Goal: Information Seeking & Learning: Learn about a topic

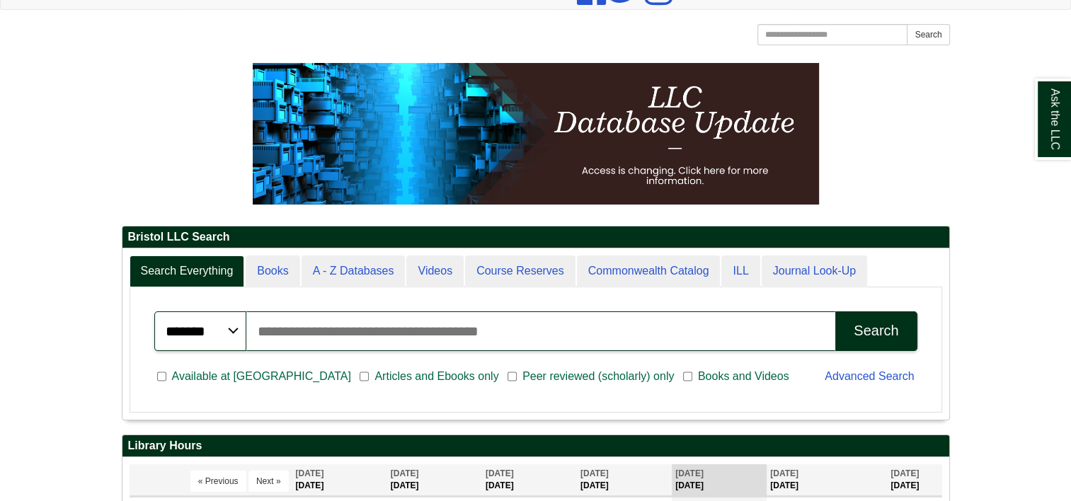
scroll to position [170, 827]
click at [375, 337] on input "Search articles, books, journals & more" at bounding box center [541, 331] width 590 height 40
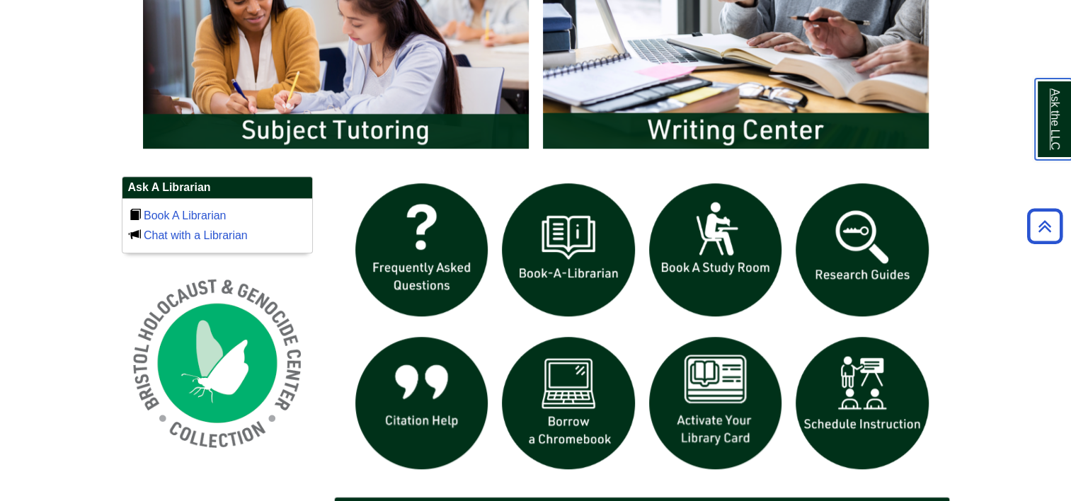
scroll to position [849, 0]
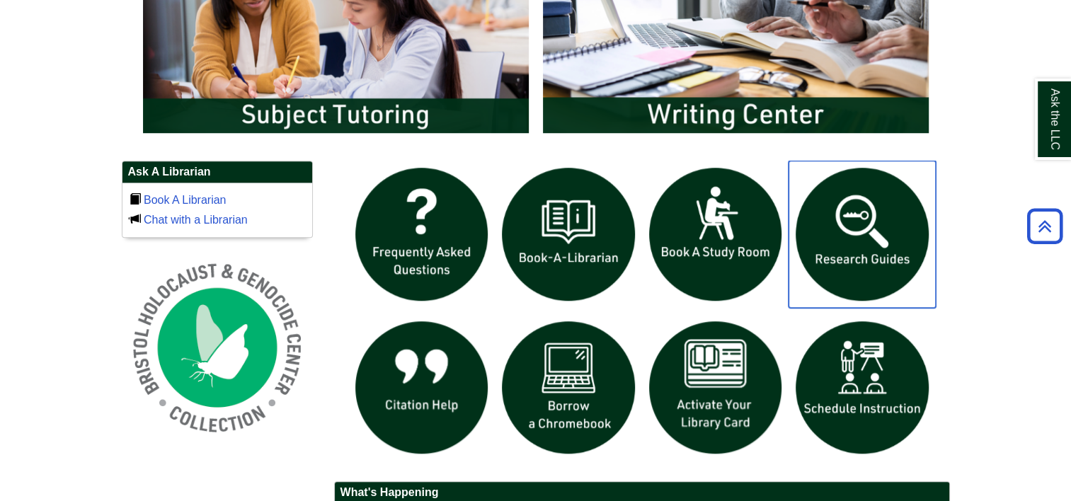
click at [873, 257] on img "slideshow" at bounding box center [861, 234] width 147 height 147
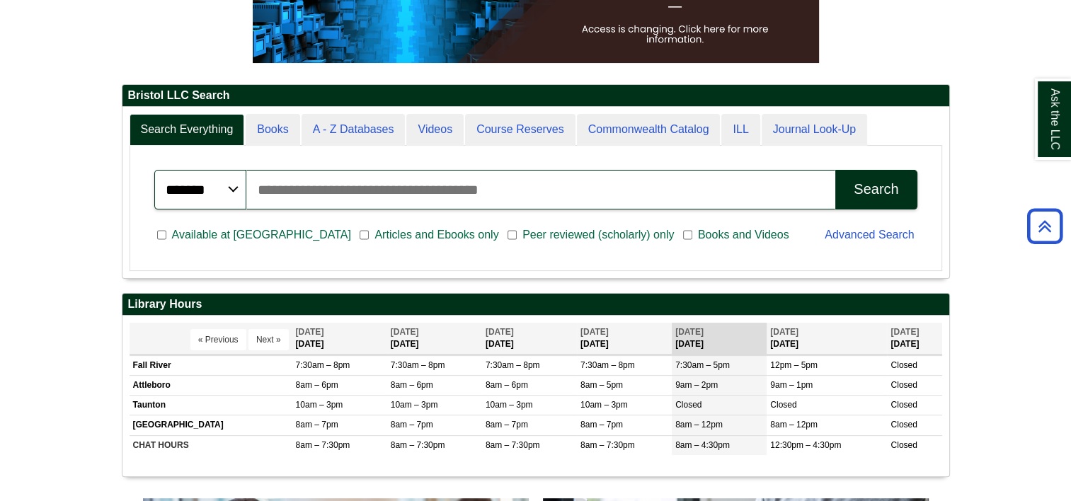
scroll to position [170, 827]
click at [269, 105] on h2 "Bristol LLC Search" at bounding box center [535, 96] width 827 height 22
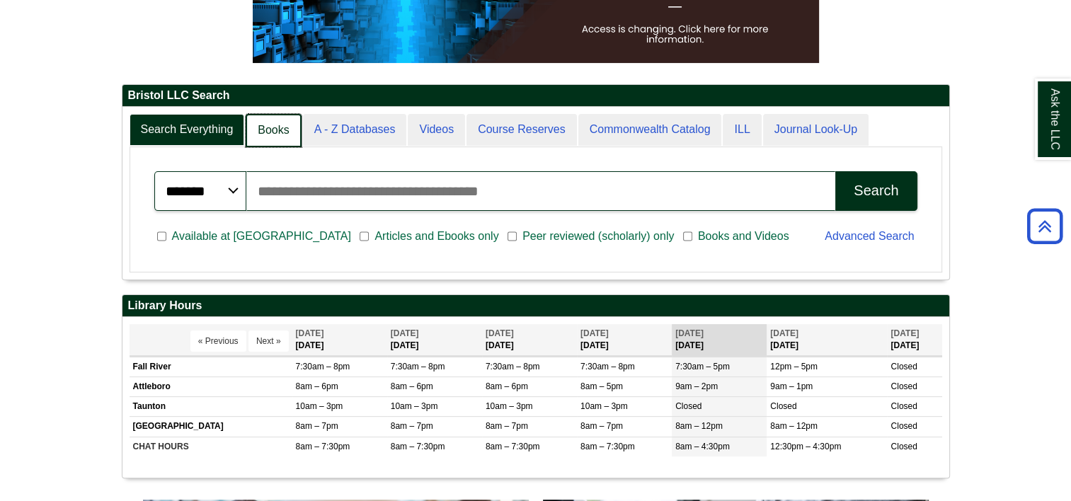
scroll to position [7, 6]
click at [269, 127] on link "Books" at bounding box center [273, 130] width 55 height 33
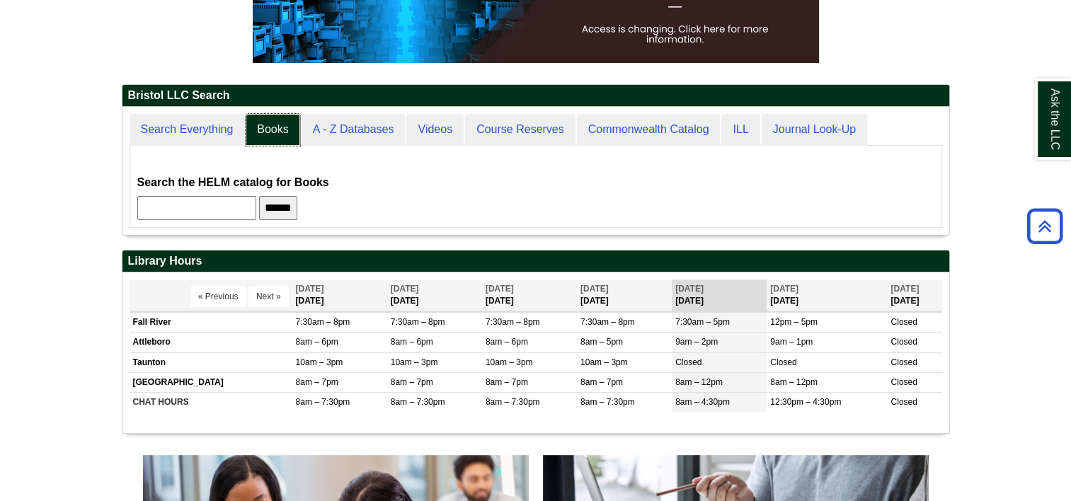
scroll to position [6, 6]
click at [243, 212] on input "text" at bounding box center [196, 208] width 119 height 24
type input "**********"
click at [297, 212] on input "******" at bounding box center [278, 208] width 38 height 24
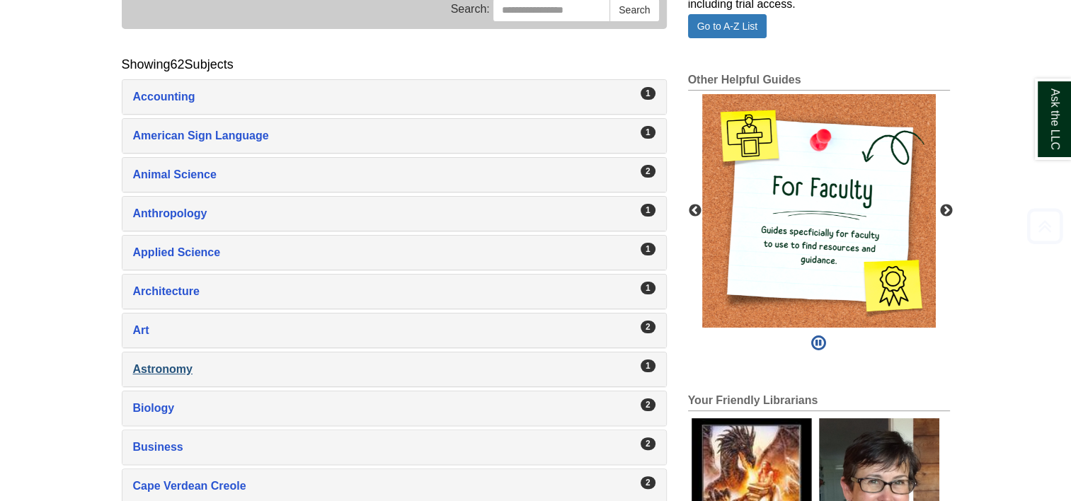
scroll to position [354, 0]
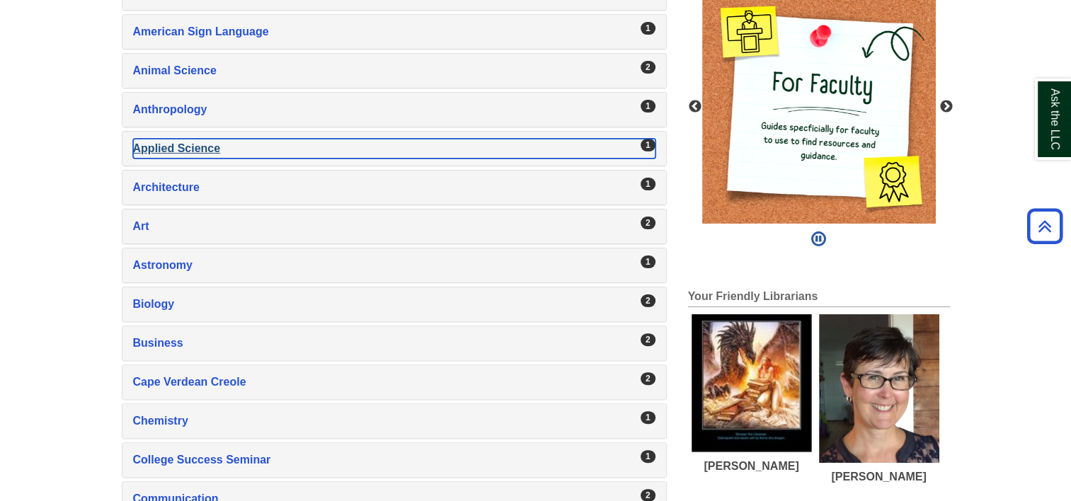
click at [179, 142] on div "Applied Science , 1 guides" at bounding box center [394, 149] width 522 height 20
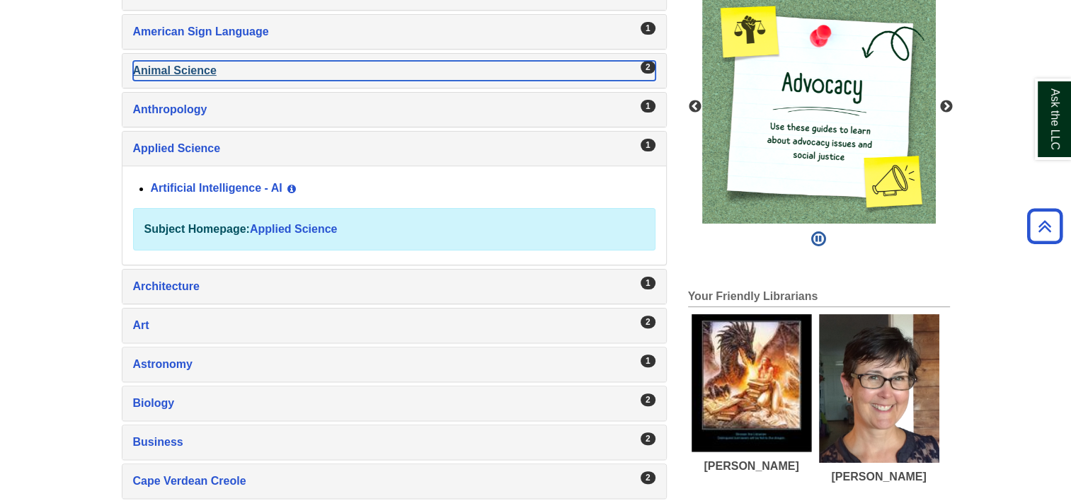
click at [151, 74] on div "Animal Science , 2 guides" at bounding box center [394, 71] width 522 height 20
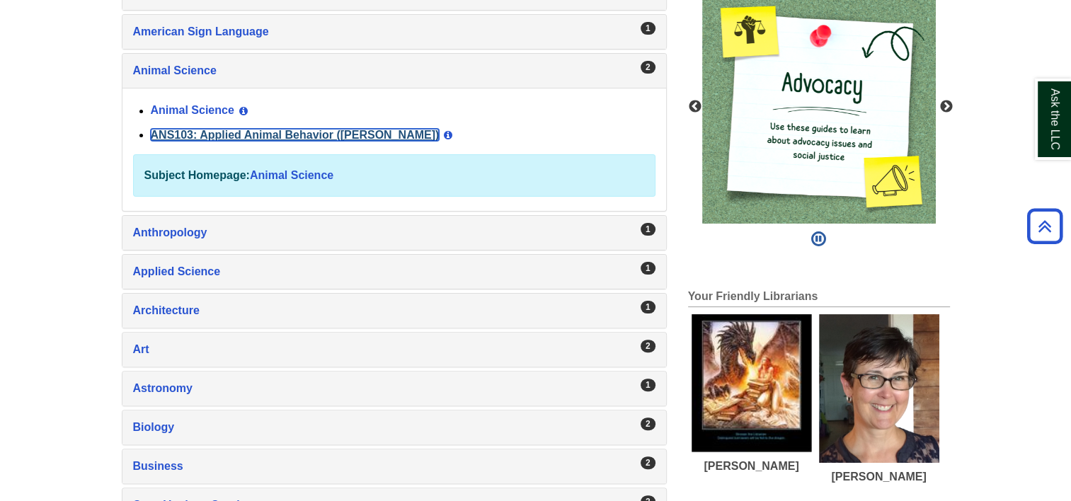
click at [238, 134] on link "ANS103: Applied Animal Behavior ([PERSON_NAME])" at bounding box center [295, 135] width 289 height 12
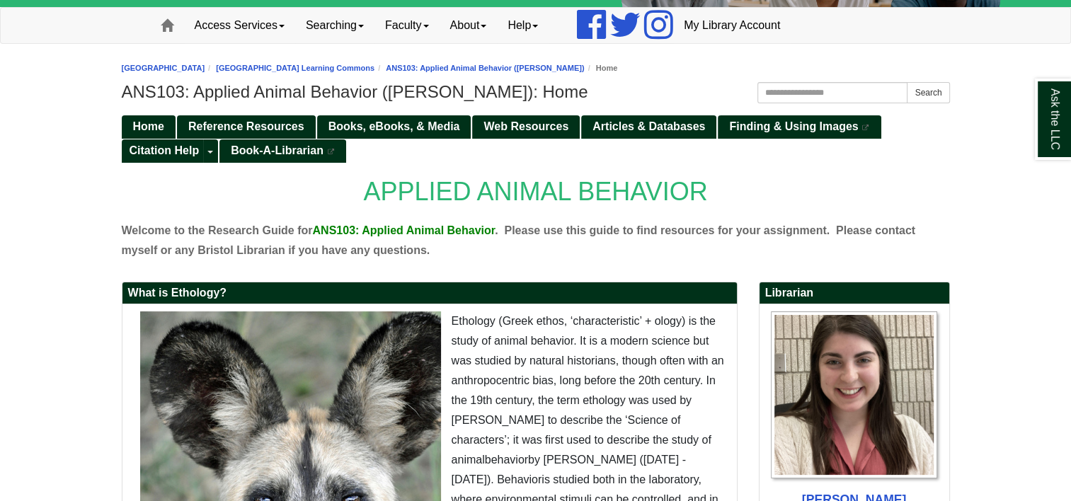
scroll to position [142, 0]
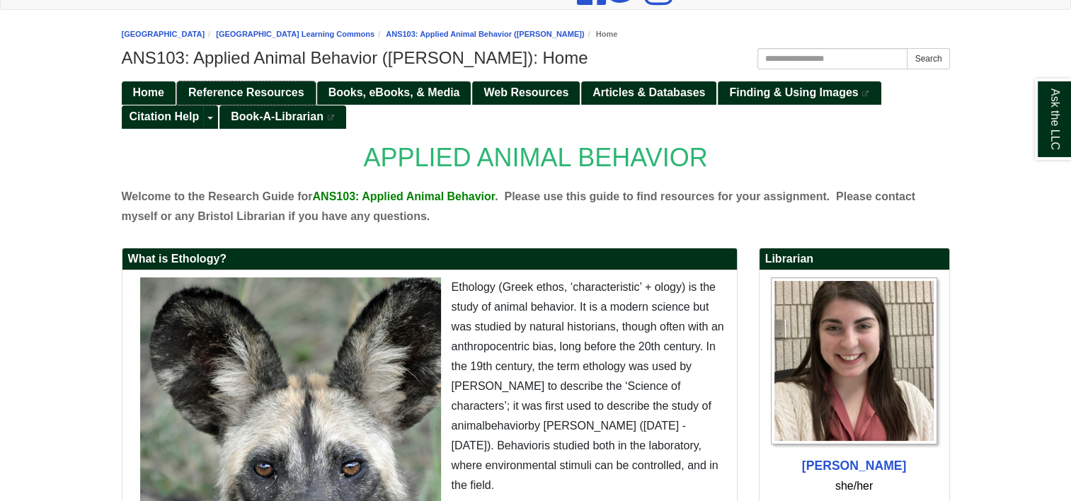
click at [227, 87] on span "Reference Resources" at bounding box center [246, 92] width 116 height 12
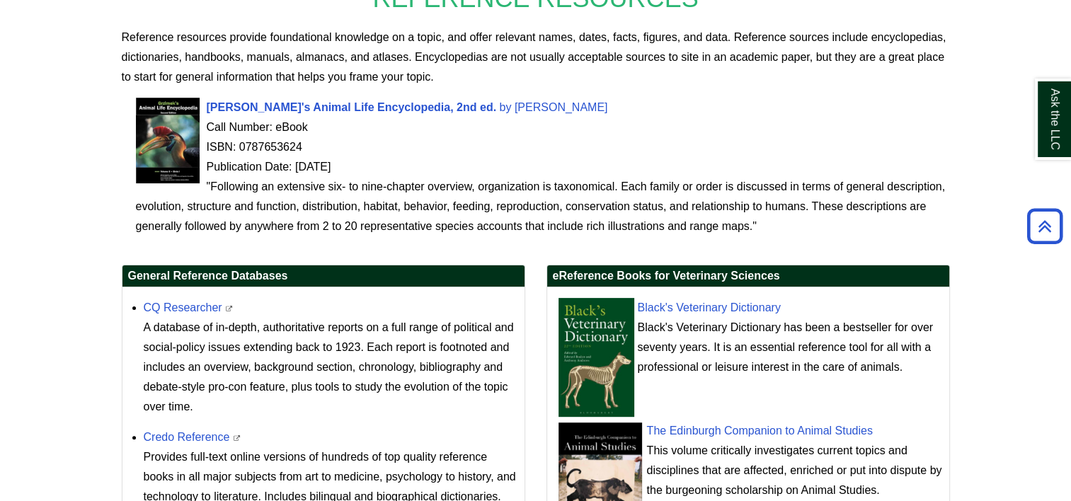
scroll to position [319, 0]
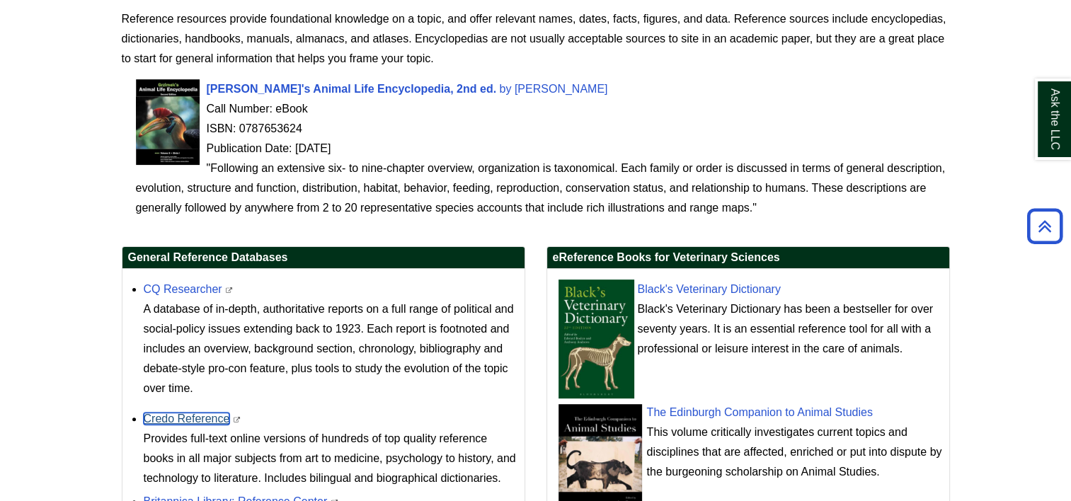
click at [176, 422] on link "Credo Reference" at bounding box center [187, 419] width 86 height 12
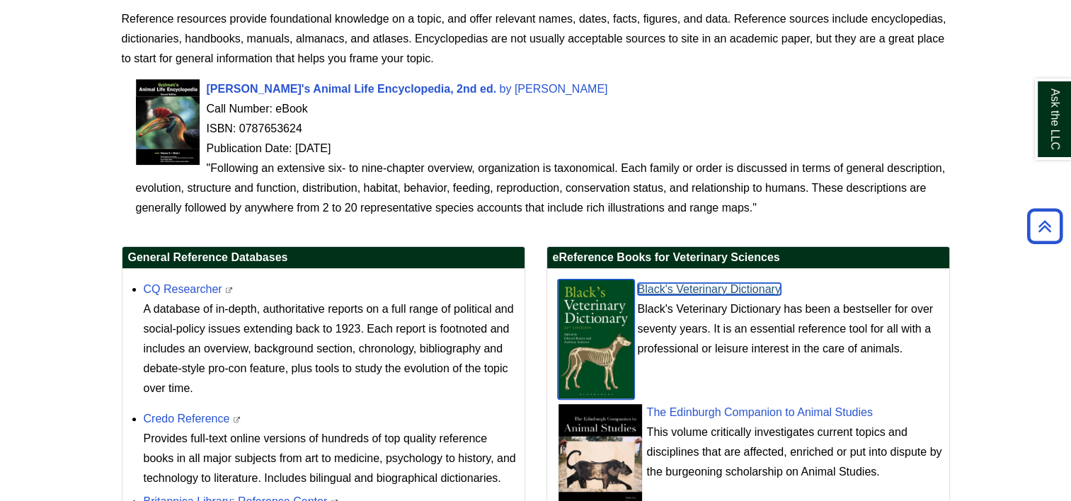
click at [676, 283] on link "Black's Veterinary Dictionary" at bounding box center [709, 289] width 143 height 12
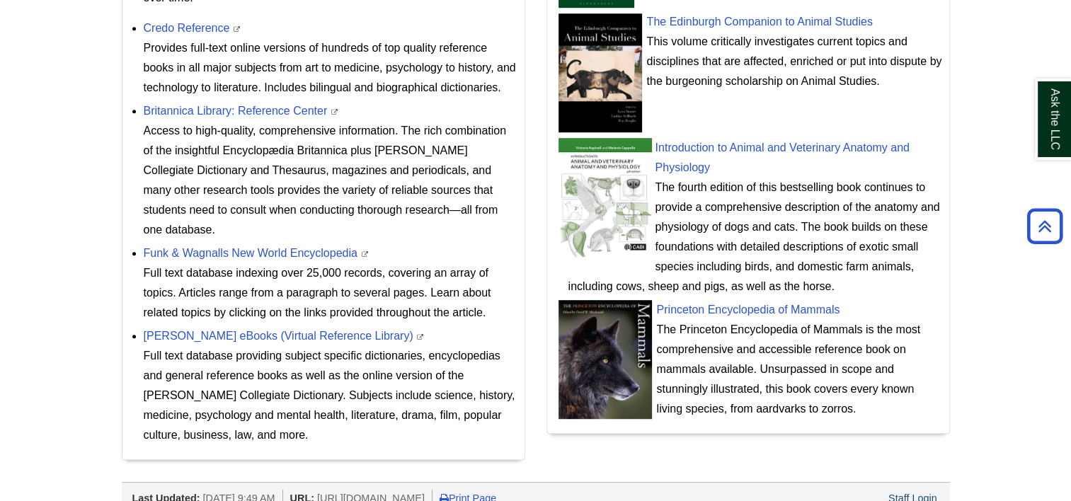
scroll to position [744, 0]
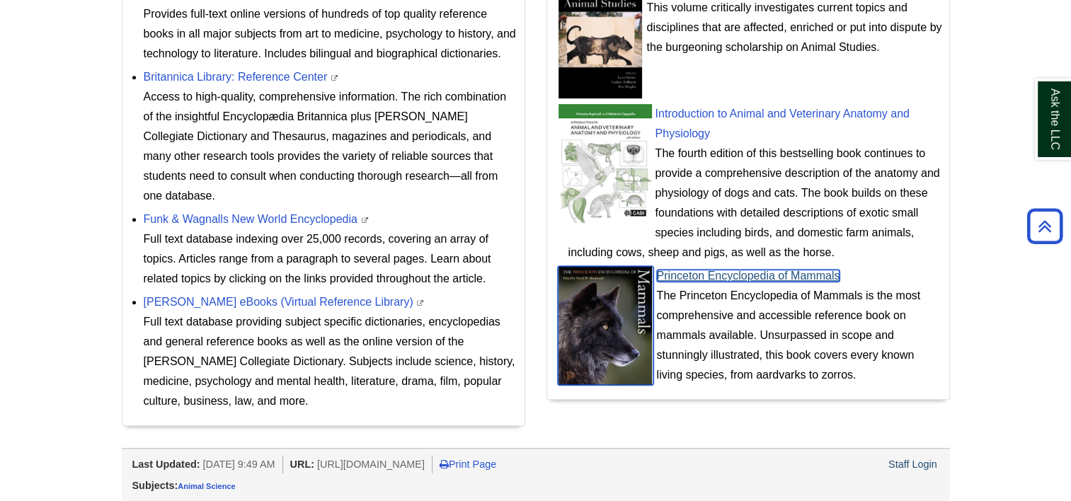
click at [793, 275] on link "Princeton Encyclopedia of Mammals" at bounding box center [748, 276] width 183 height 12
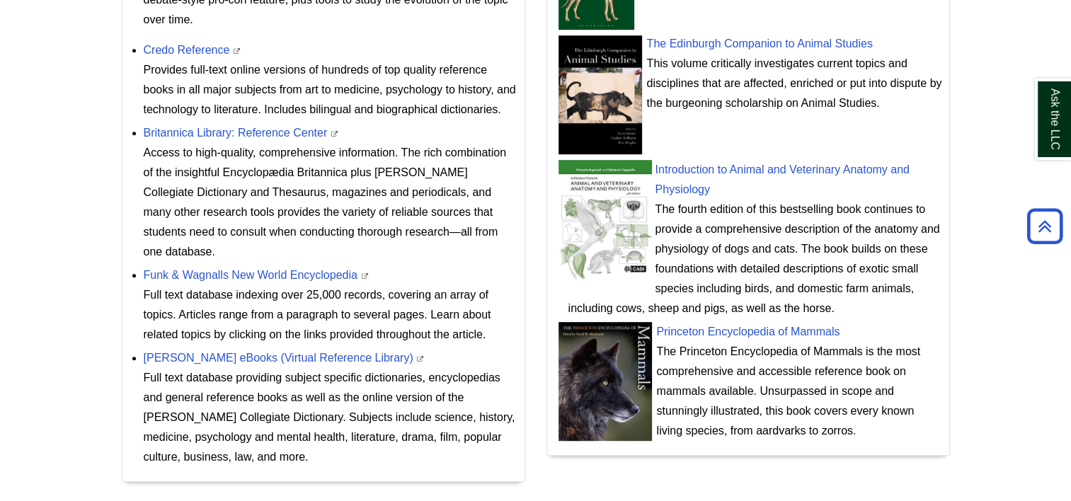
scroll to position [673, 0]
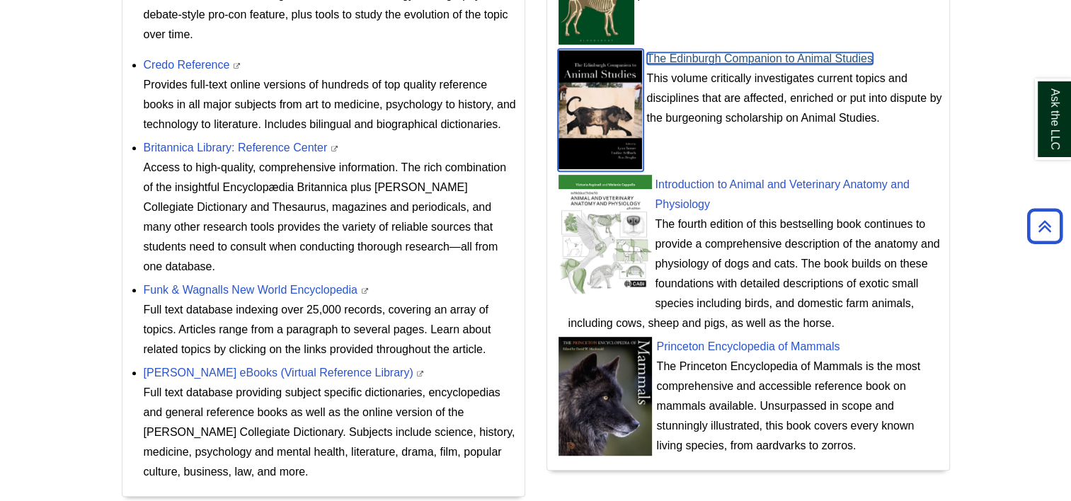
click at [747, 62] on link "The Edinburgh Companion to Animal Studies" at bounding box center [760, 58] width 226 height 12
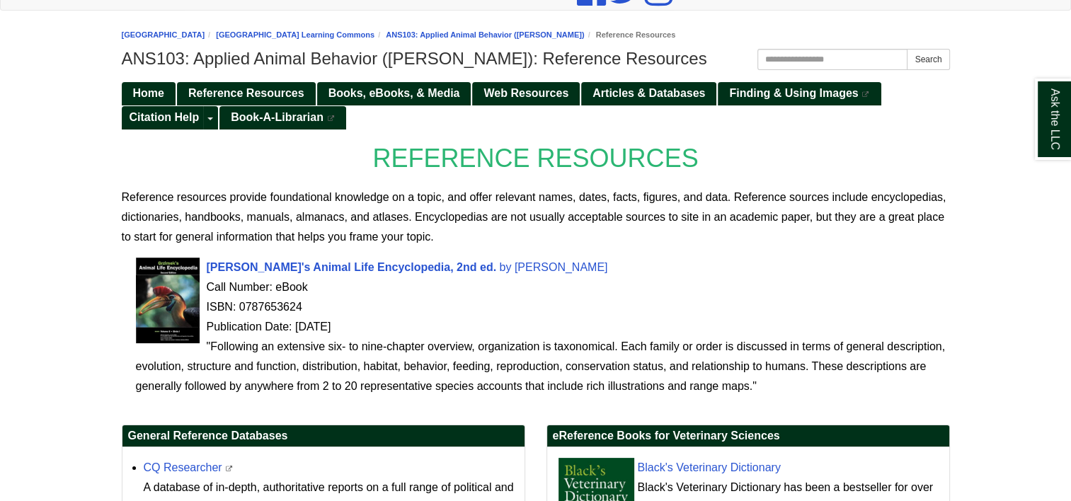
scroll to position [142, 0]
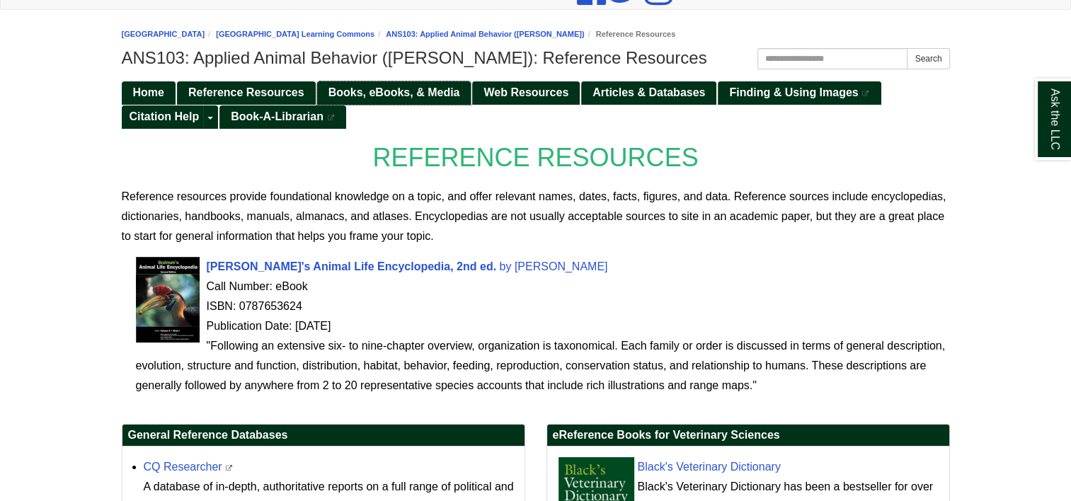
click at [425, 92] on span "Books, eBooks, & Media" at bounding box center [394, 92] width 132 height 12
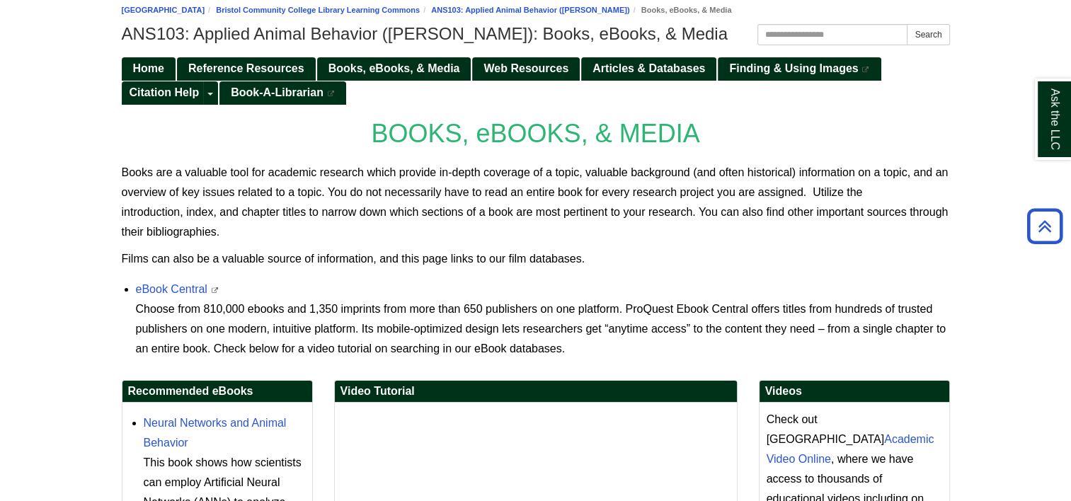
scroll to position [142, 0]
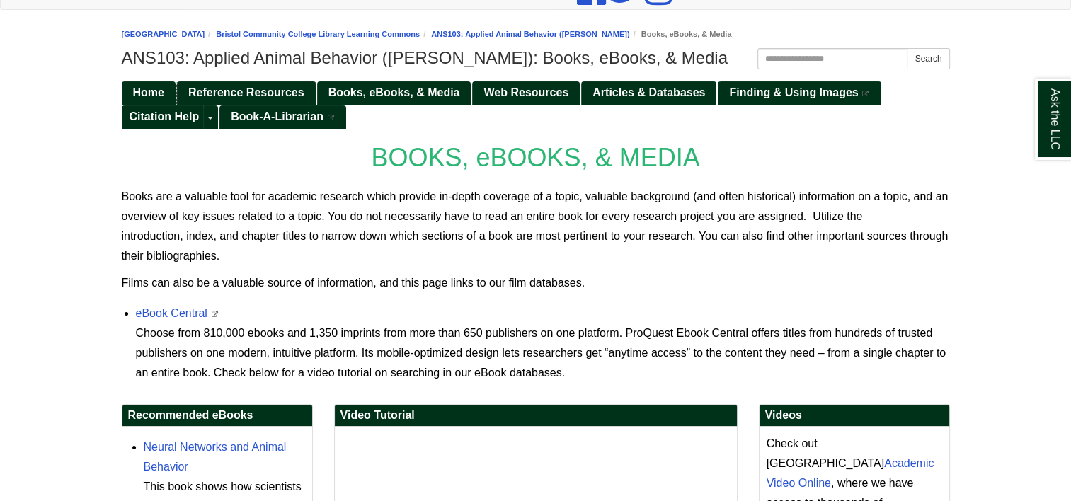
click at [271, 91] on span "Reference Resources" at bounding box center [246, 92] width 116 height 12
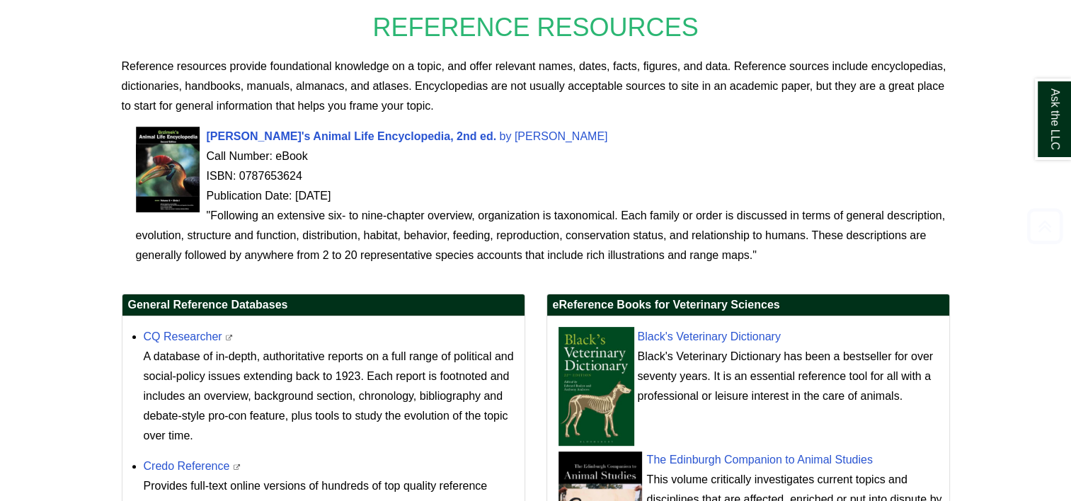
scroll to position [283, 0]
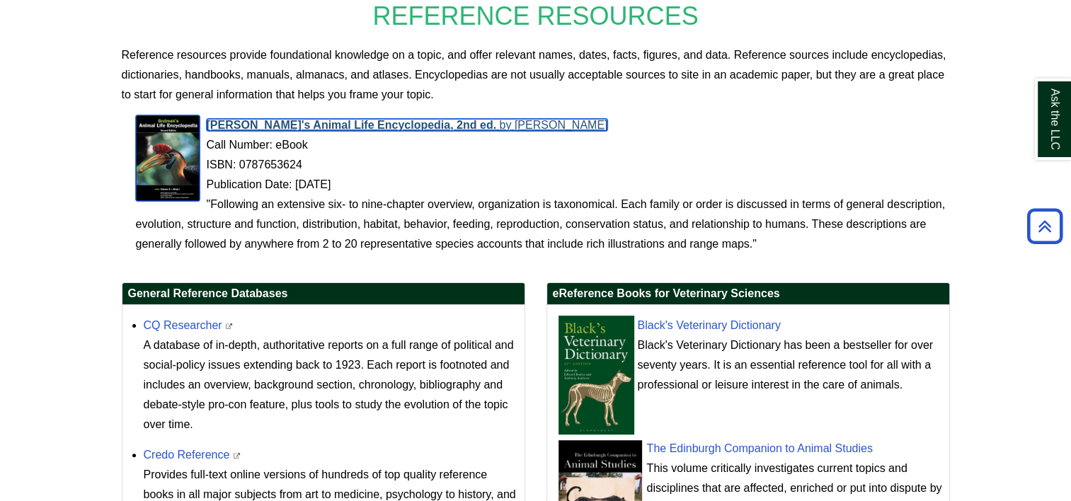
click at [341, 125] on span "[PERSON_NAME]'s Animal Life Encyclopedia, 2nd ed." at bounding box center [352, 125] width 290 height 12
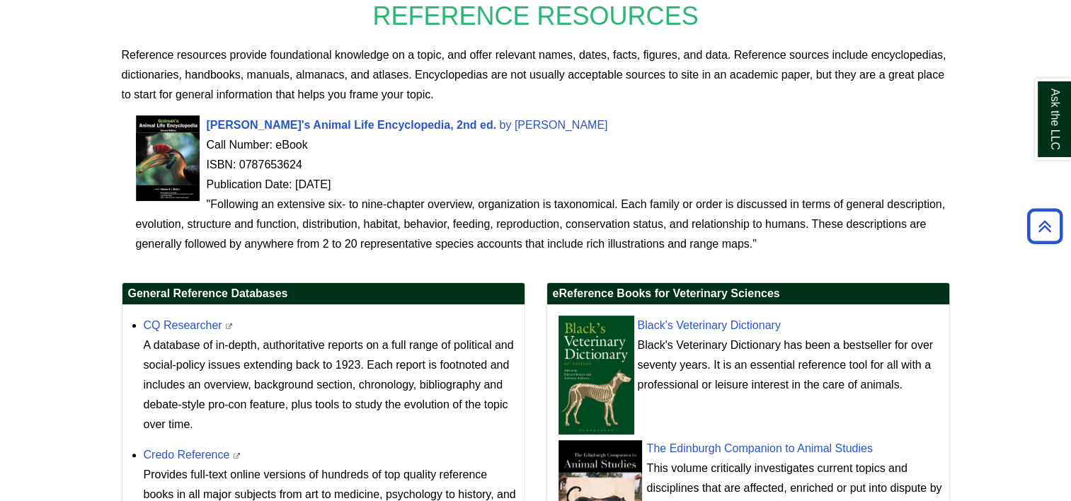
scroll to position [354, 0]
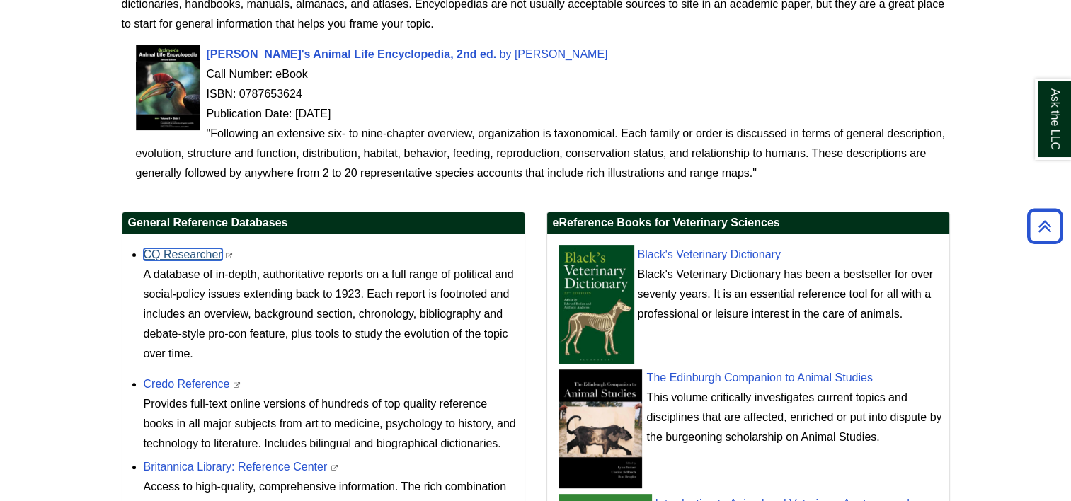
click at [195, 254] on link "CQ Researcher" at bounding box center [183, 254] width 79 height 12
click at [180, 379] on link "Credo Reference" at bounding box center [187, 384] width 86 height 12
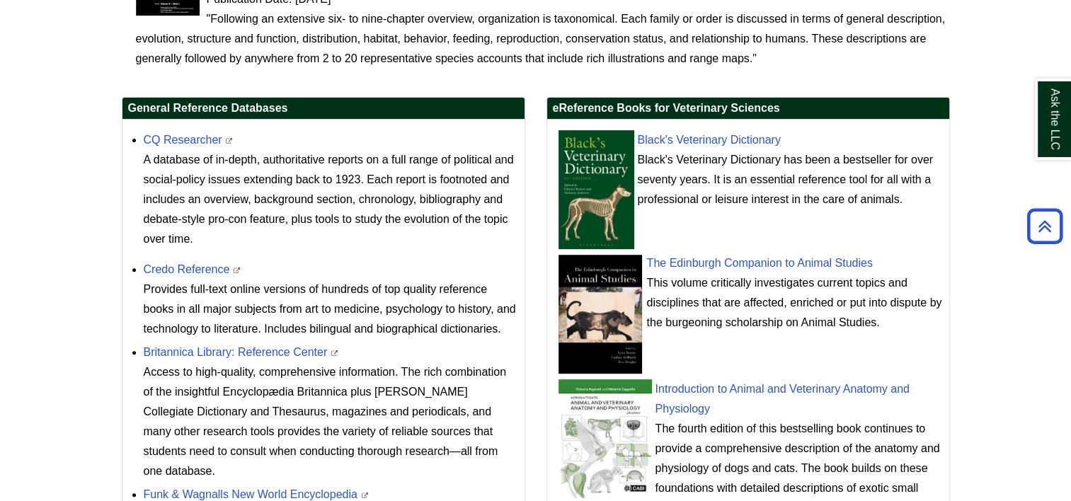
scroll to position [495, 0]
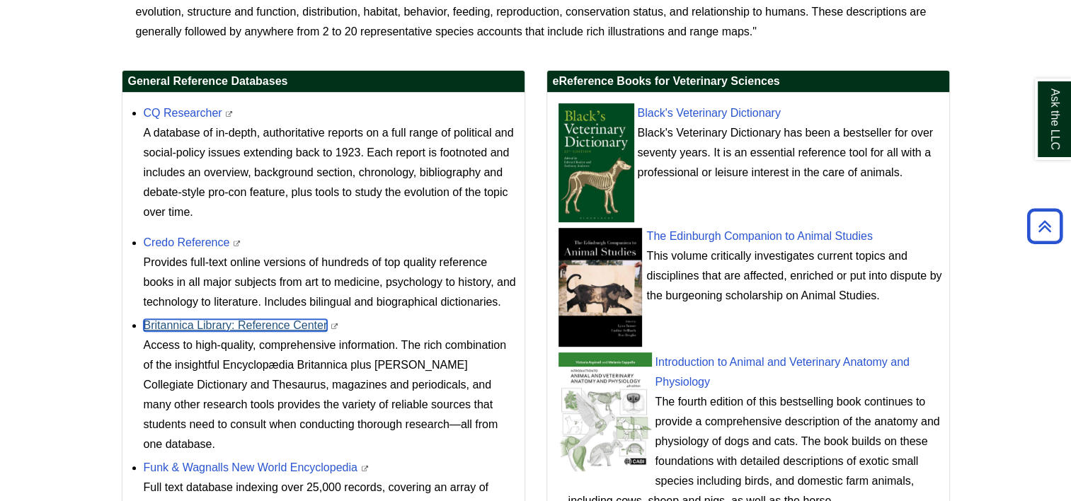
click at [235, 320] on link "Britannica Library: Reference Center" at bounding box center [236, 325] width 184 height 12
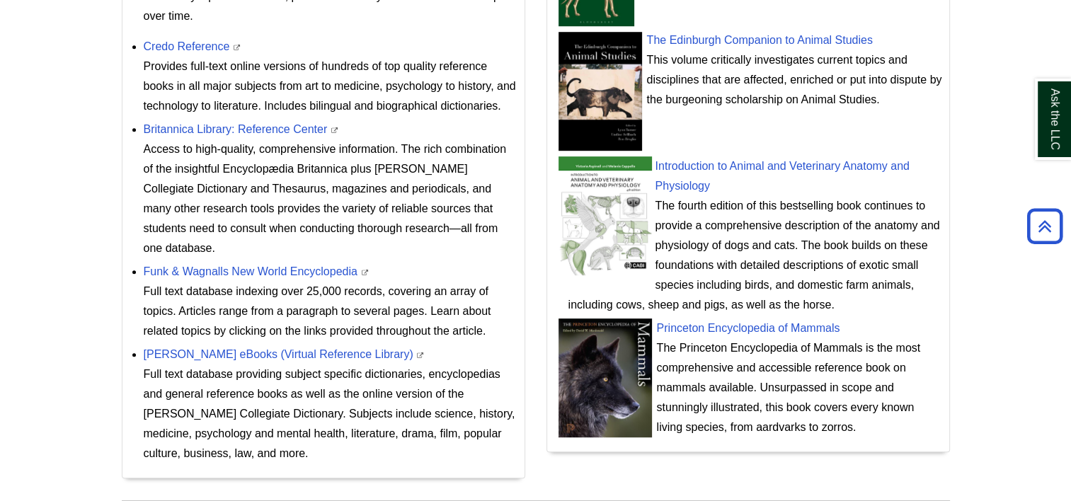
scroll to position [708, 0]
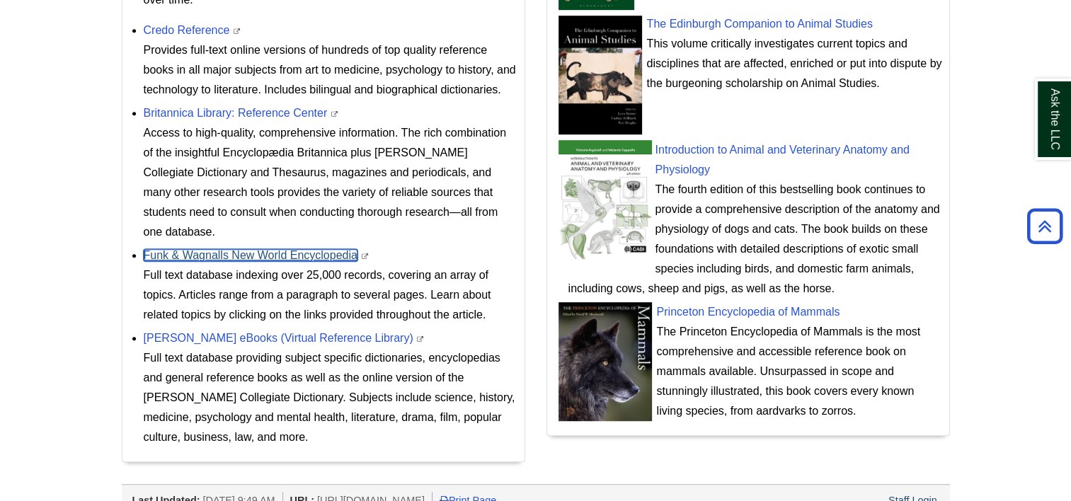
click at [243, 251] on link "Funk & Wagnalls New World Encyclopedia" at bounding box center [251, 255] width 214 height 12
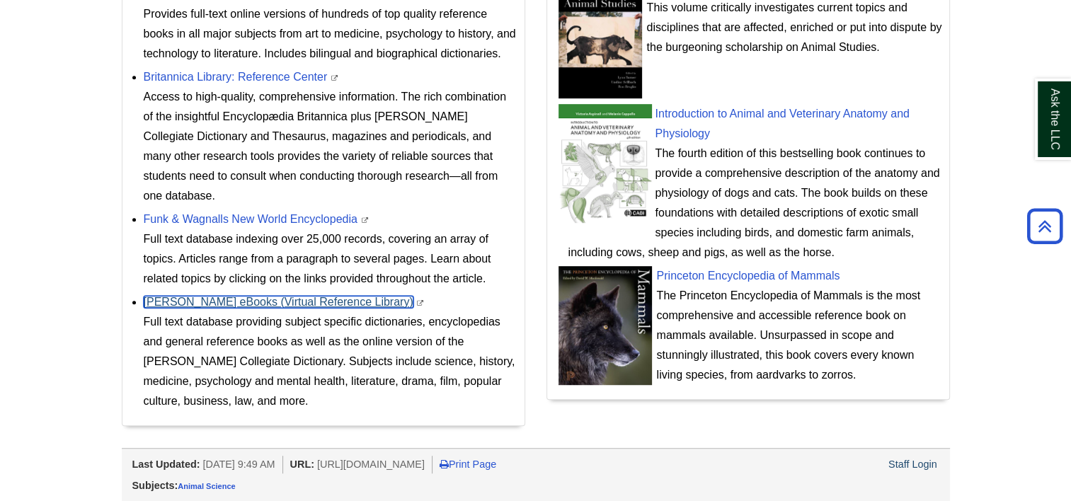
click at [232, 302] on link "Gale eBooks (Virtual Reference Library)" at bounding box center [279, 302] width 270 height 12
click at [214, 304] on link "[PERSON_NAME] eBooks (Virtual Reference Library)" at bounding box center [279, 302] width 270 height 12
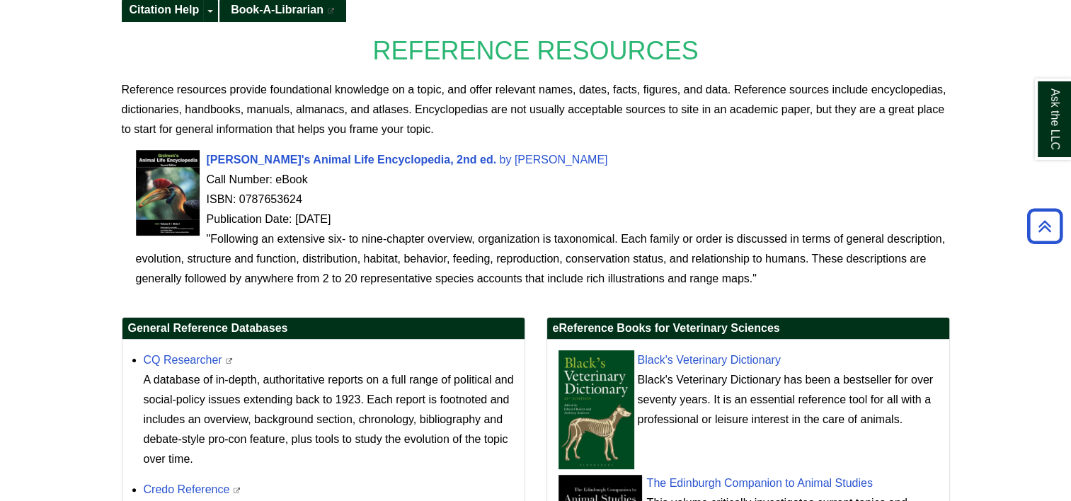
scroll to position [390, 0]
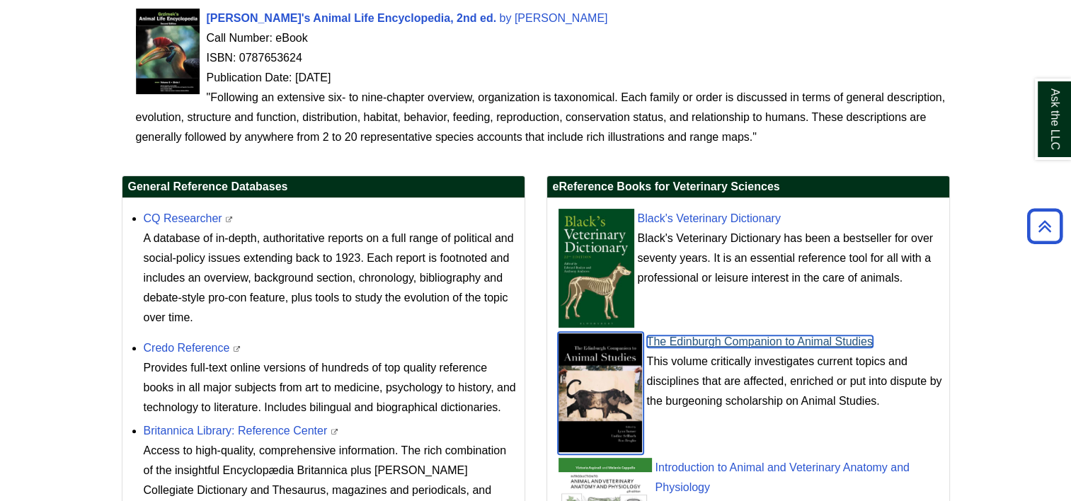
click at [736, 335] on link "The Edinburgh Companion to Animal Studies" at bounding box center [760, 341] width 226 height 12
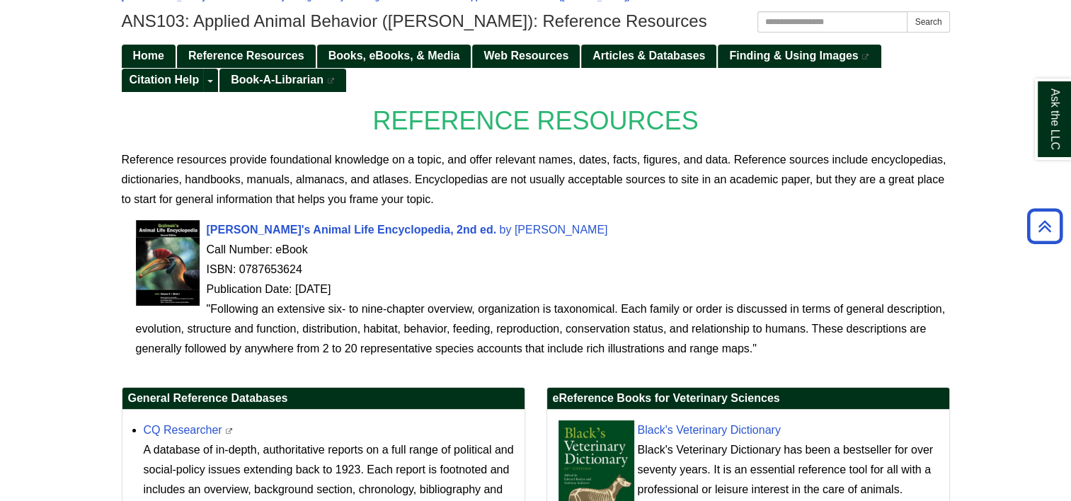
scroll to position [178, 0]
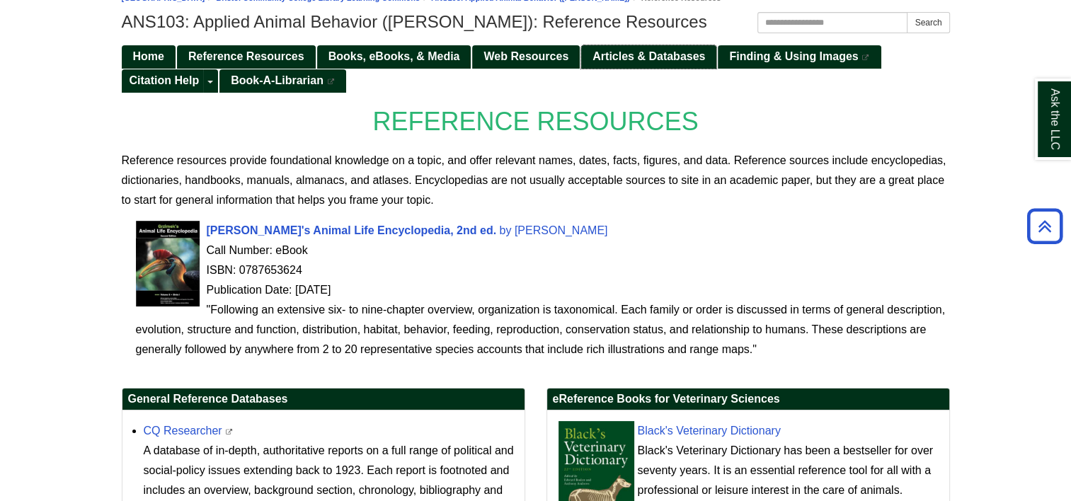
click at [645, 57] on span "Articles & Databases" at bounding box center [648, 56] width 113 height 12
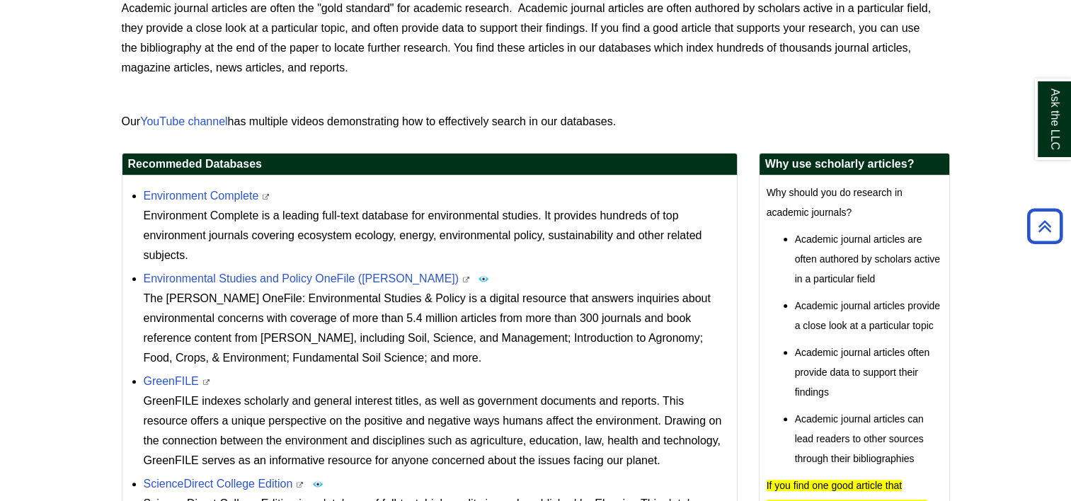
scroll to position [354, 0]
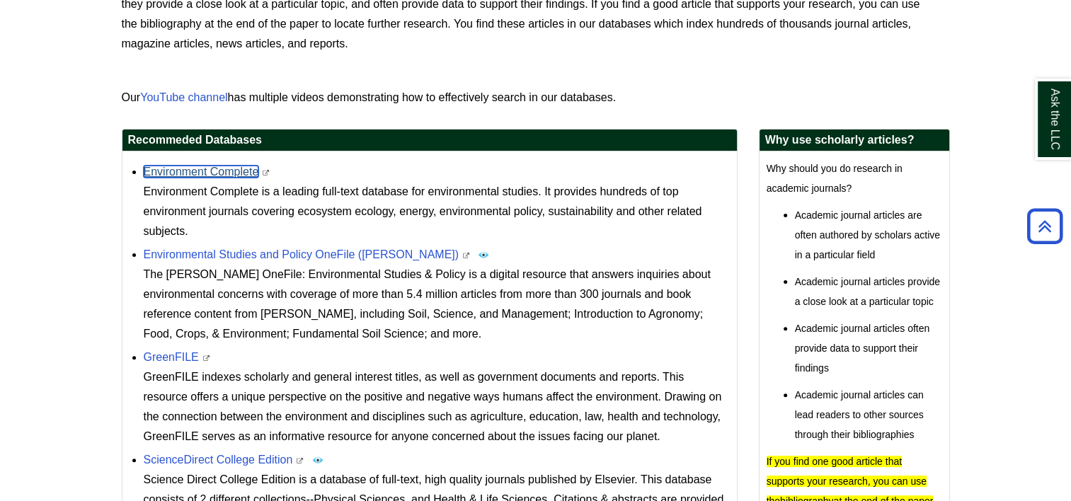
click at [235, 176] on link "Environment Complete" at bounding box center [201, 172] width 115 height 12
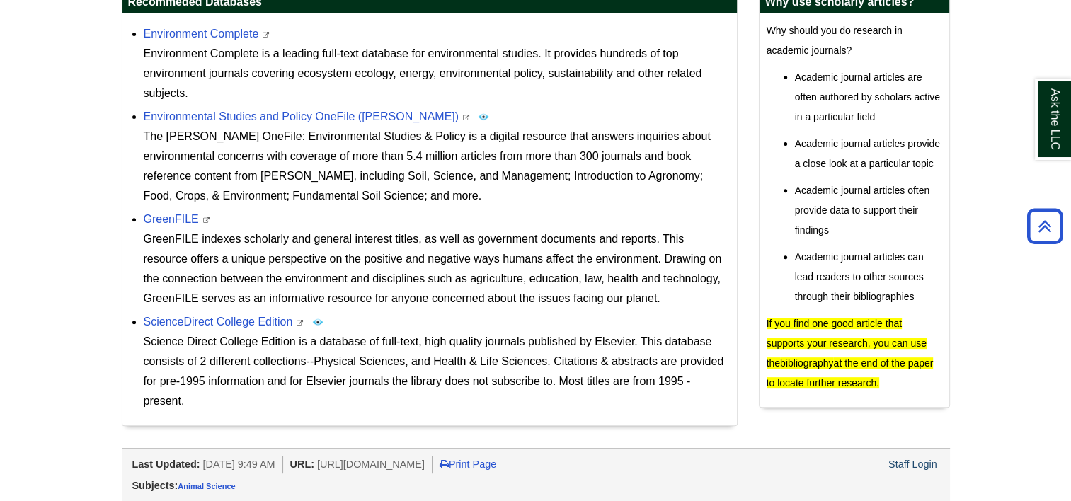
scroll to position [421, 0]
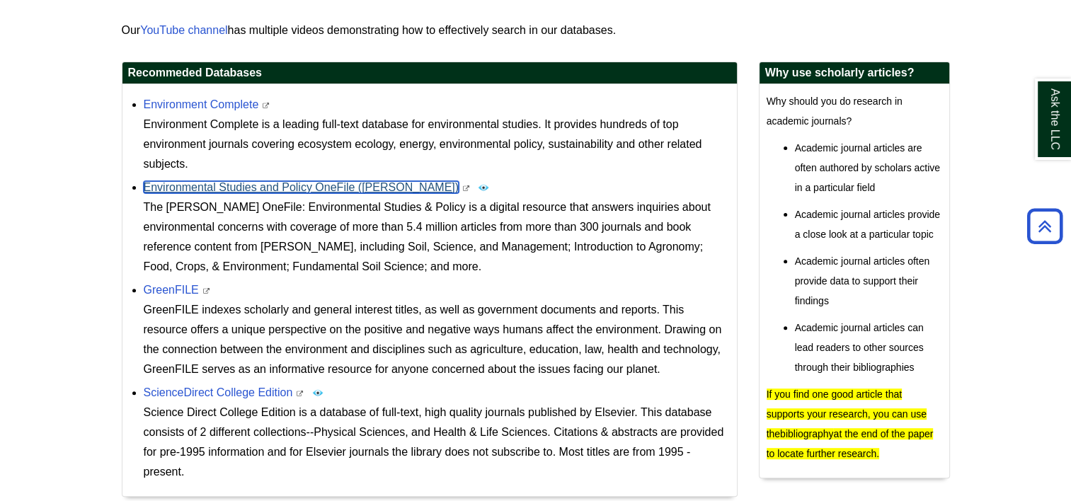
click at [313, 190] on link "Environmental Studies and Policy OneFile ([PERSON_NAME])" at bounding box center [302, 187] width 316 height 12
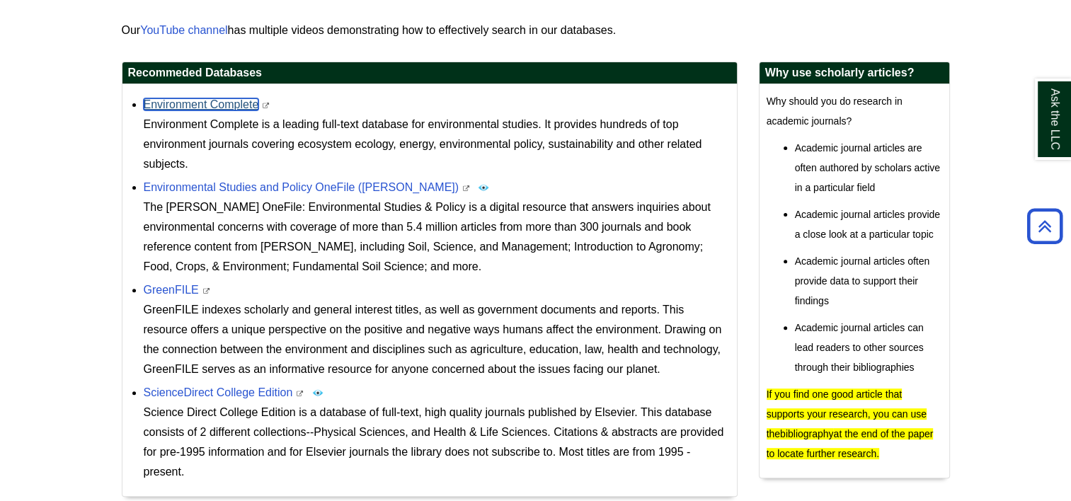
click at [178, 100] on link "Environment Complete" at bounding box center [201, 104] width 115 height 12
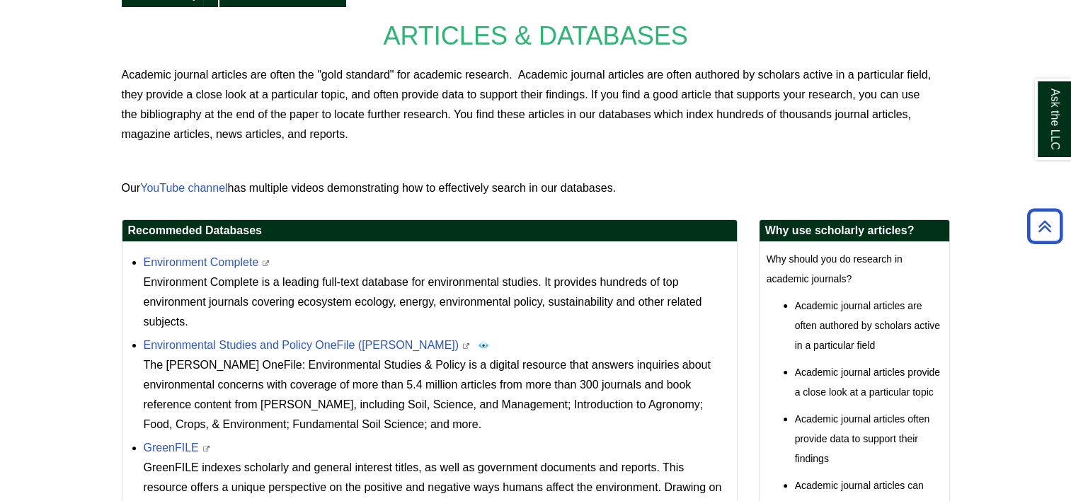
scroll to position [67, 0]
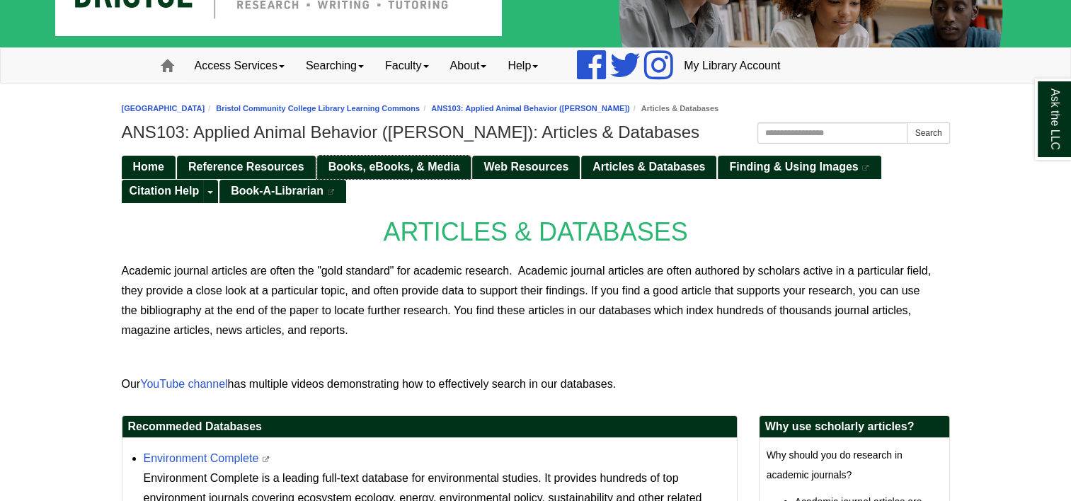
click at [410, 164] on span "Books, eBooks, & Media" at bounding box center [394, 167] width 132 height 12
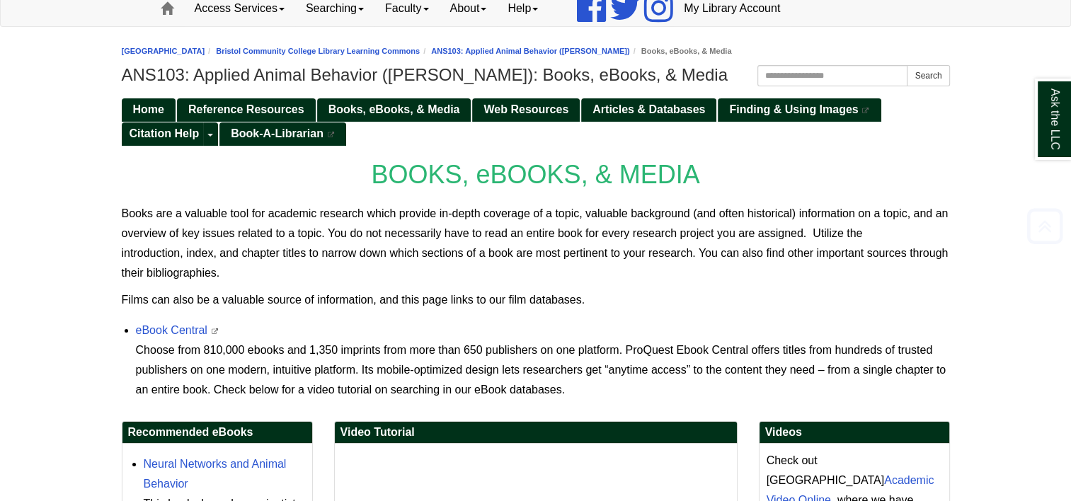
scroll to position [212, 0]
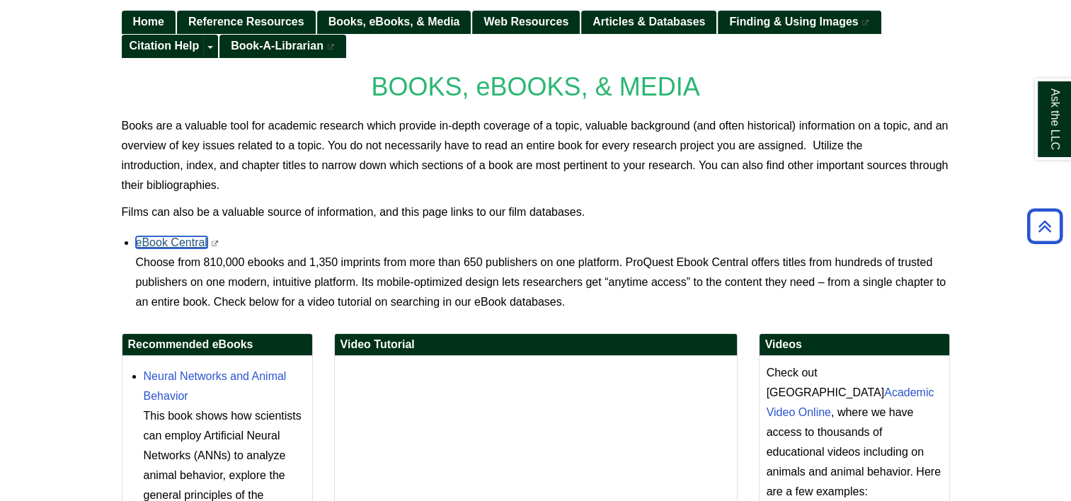
click at [190, 240] on link "eBook Central" at bounding box center [171, 242] width 71 height 12
click at [149, 18] on span "Home" at bounding box center [148, 22] width 31 height 12
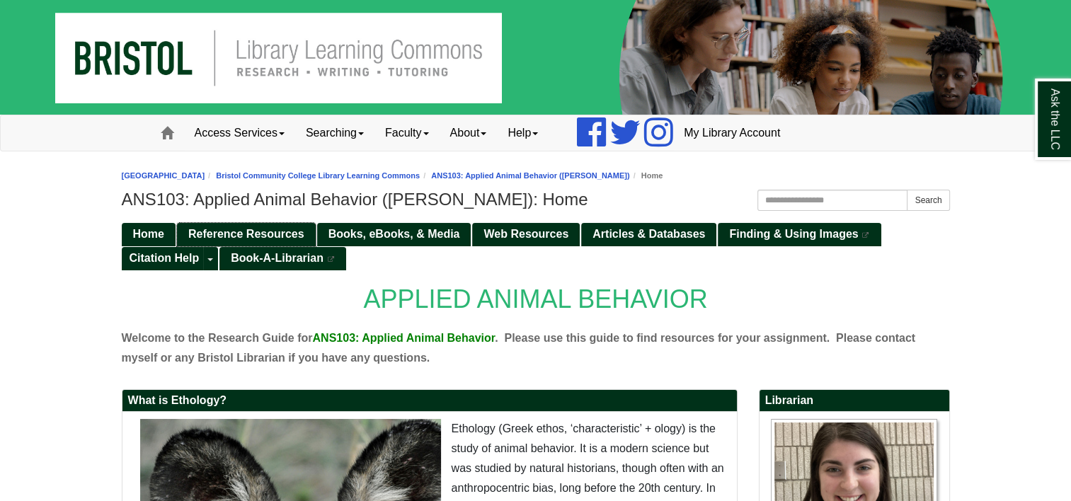
click at [205, 237] on span "Reference Resources" at bounding box center [246, 234] width 116 height 12
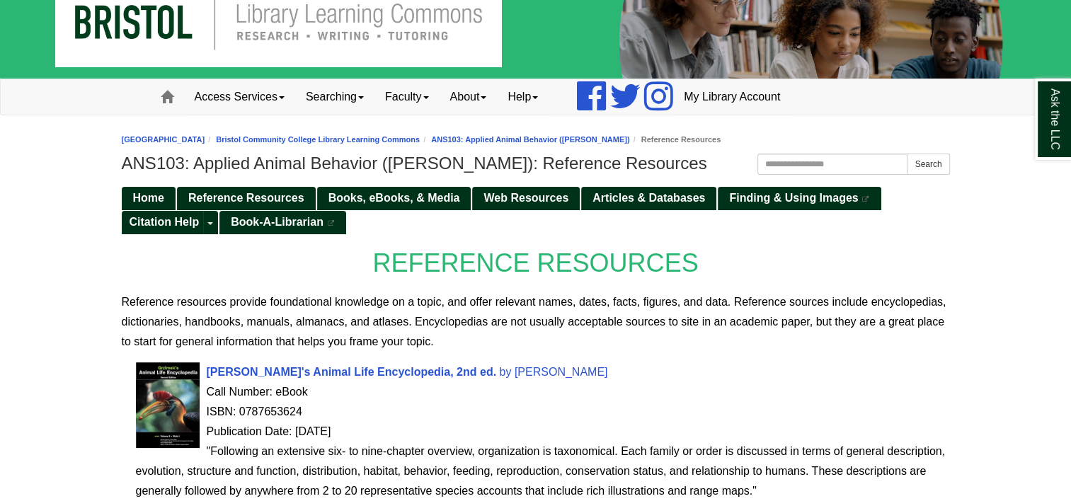
scroll to position [71, 0]
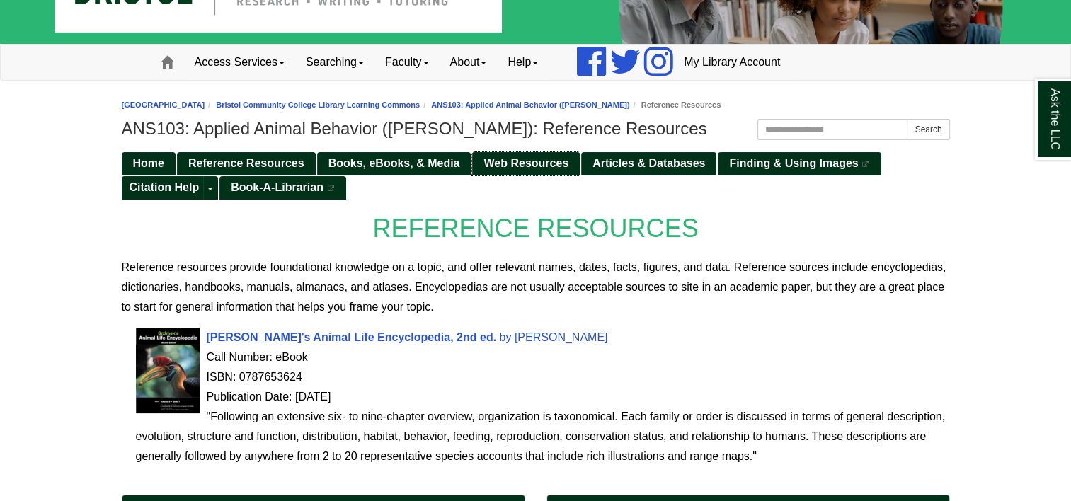
click at [512, 157] on span "Web Resources" at bounding box center [525, 163] width 85 height 12
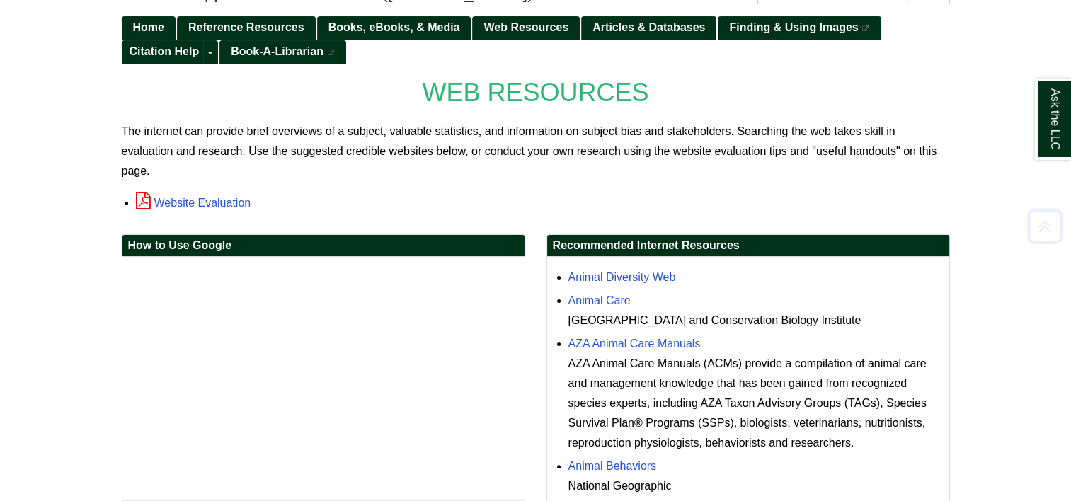
scroll to position [283, 0]
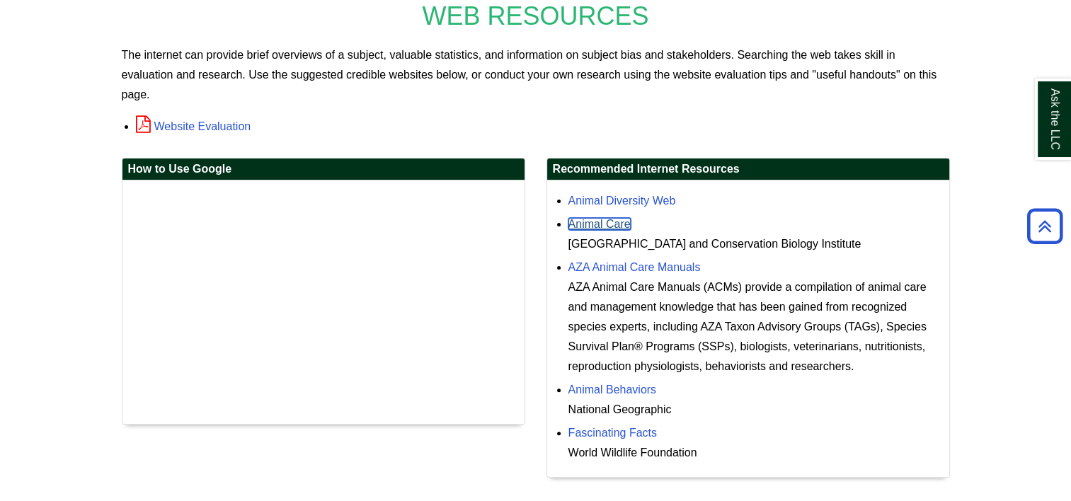
click at [615, 219] on link "Animal Care" at bounding box center [599, 224] width 62 height 12
click at [637, 262] on link "AZA Animal Care Manuals" at bounding box center [634, 267] width 132 height 12
click at [597, 230] on div "Animal Care [GEOGRAPHIC_DATA]" at bounding box center [755, 234] width 374 height 40
click at [601, 225] on link "Animal Care" at bounding box center [599, 224] width 62 height 12
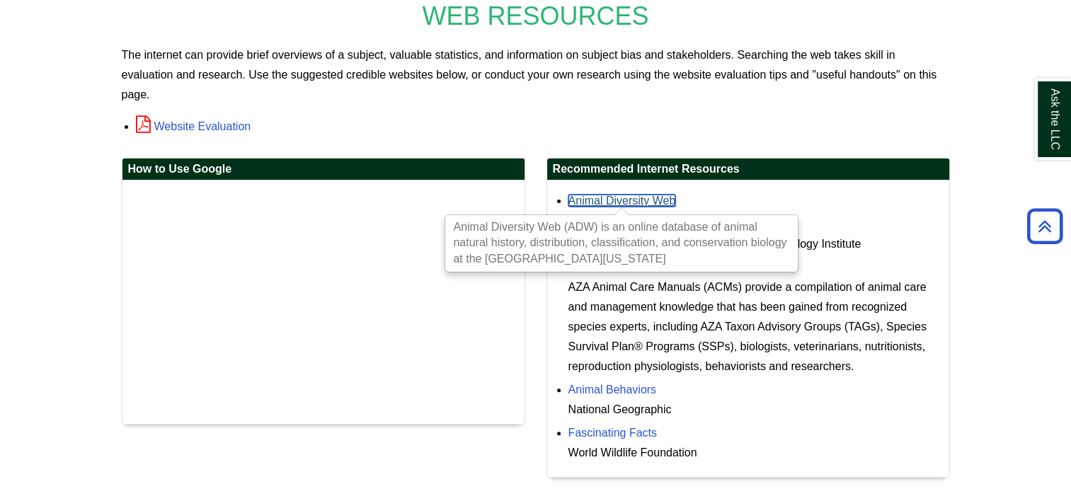
click at [617, 200] on link "Animal Diversity Web" at bounding box center [622, 201] width 108 height 12
